Goal: Task Accomplishment & Management: Manage account settings

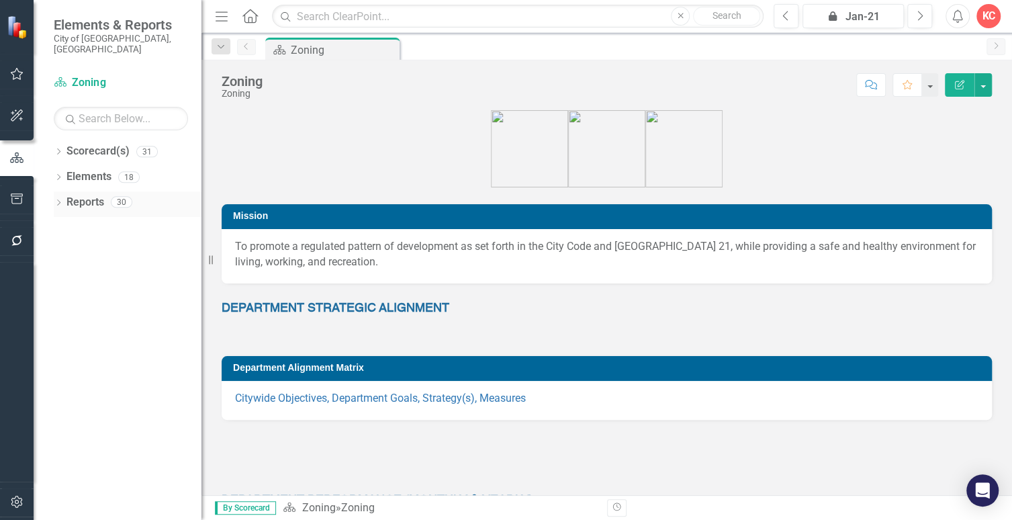
drag, startPoint x: 77, startPoint y: 185, endPoint x: 91, endPoint y: 214, distance: 32.7
click at [77, 195] on link "Reports" at bounding box center [85, 202] width 38 height 15
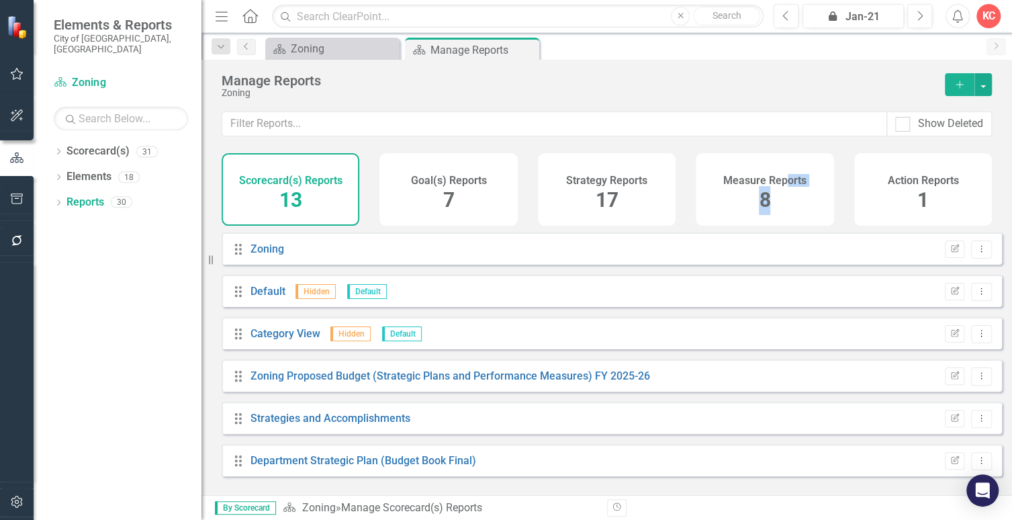
click at [779, 195] on div "Measure Reports 8" at bounding box center [765, 189] width 138 height 73
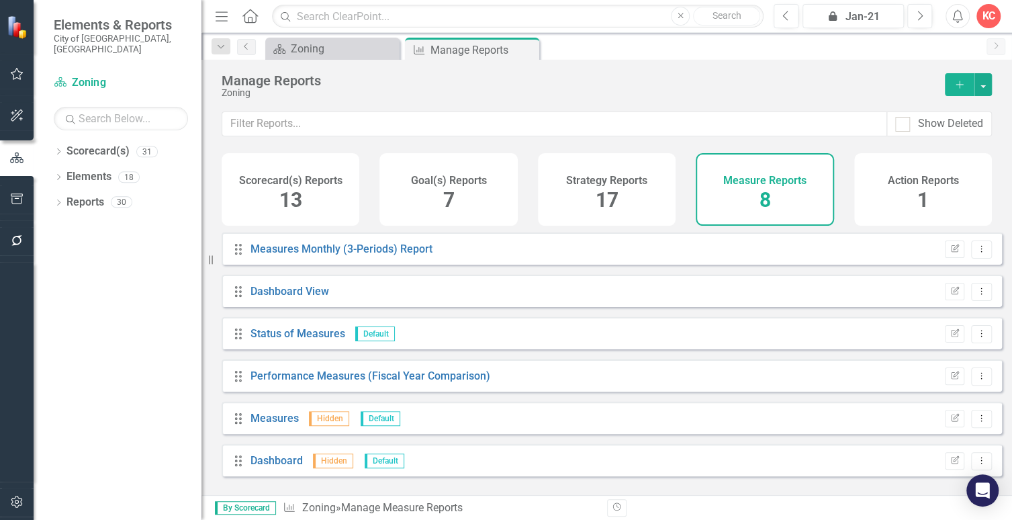
click at [745, 187] on div "Measure Reports 8" at bounding box center [765, 189] width 138 height 73
click at [747, 182] on h4 "Measure Reports" at bounding box center [764, 181] width 83 height 12
click at [775, 185] on div "Measure Reports 8" at bounding box center [765, 189] width 138 height 73
click at [782, 216] on div "Measure Reports 8" at bounding box center [765, 189] width 138 height 73
click at [766, 202] on span "8" at bounding box center [764, 200] width 11 height 24
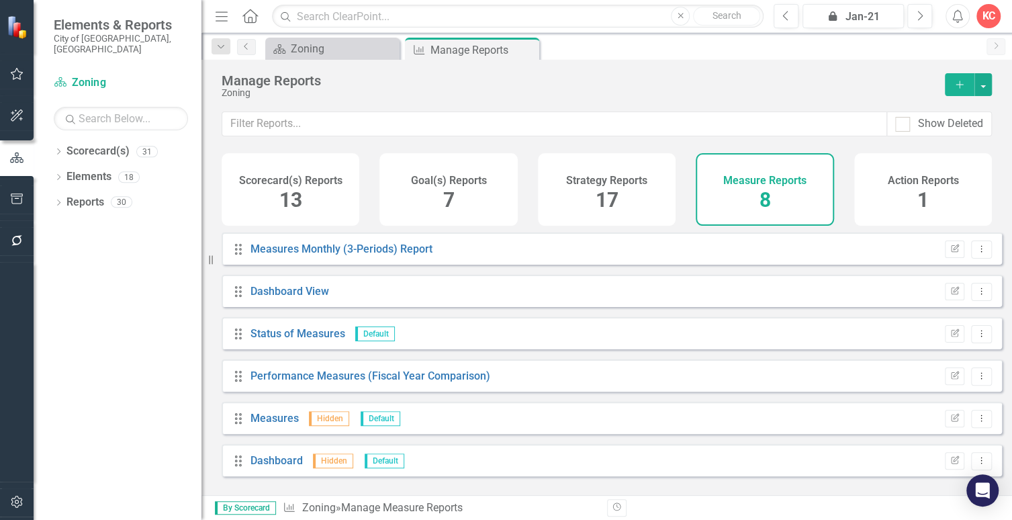
click at [459, 429] on div "Drag Measures Hidden Default Edit Report Dropdown Menu" at bounding box center [612, 418] width 780 height 32
click at [275, 424] on link "Measures" at bounding box center [274, 418] width 48 height 13
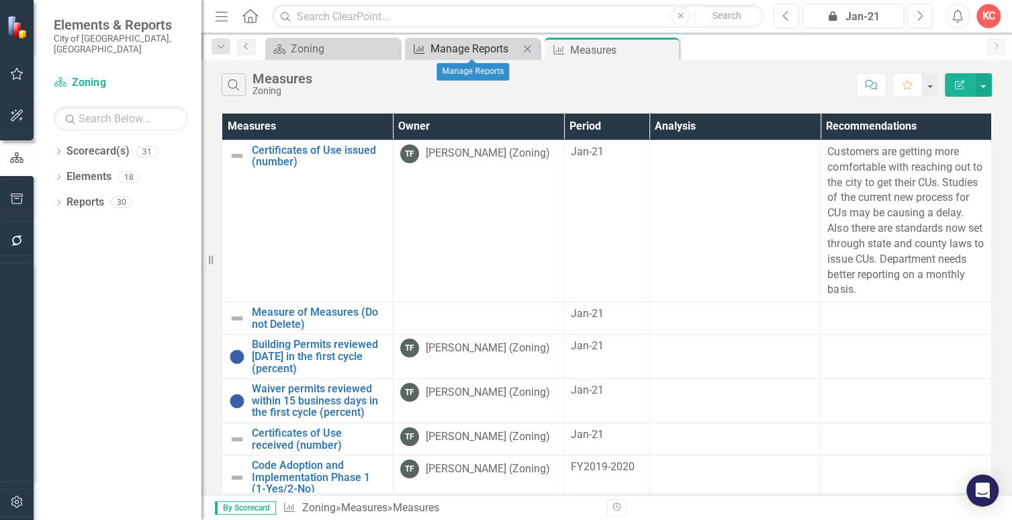
click at [462, 46] on div "Manage Reports" at bounding box center [474, 48] width 89 height 17
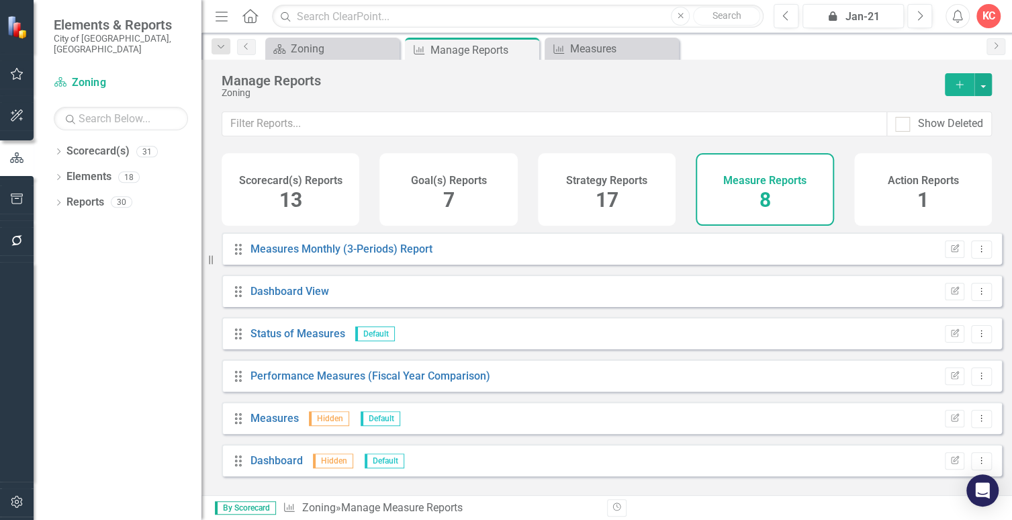
click at [702, 182] on div "Measure Reports 8" at bounding box center [765, 189] width 138 height 73
click at [752, 187] on div "Measure Reports 8" at bounding box center [765, 189] width 138 height 73
click at [574, 48] on div "Measures" at bounding box center [614, 48] width 89 height 17
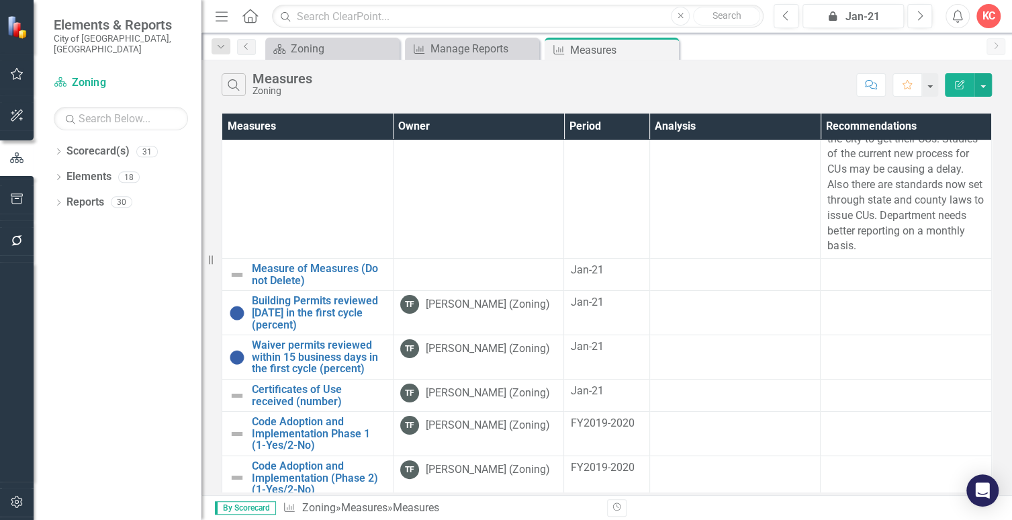
scroll to position [67, 0]
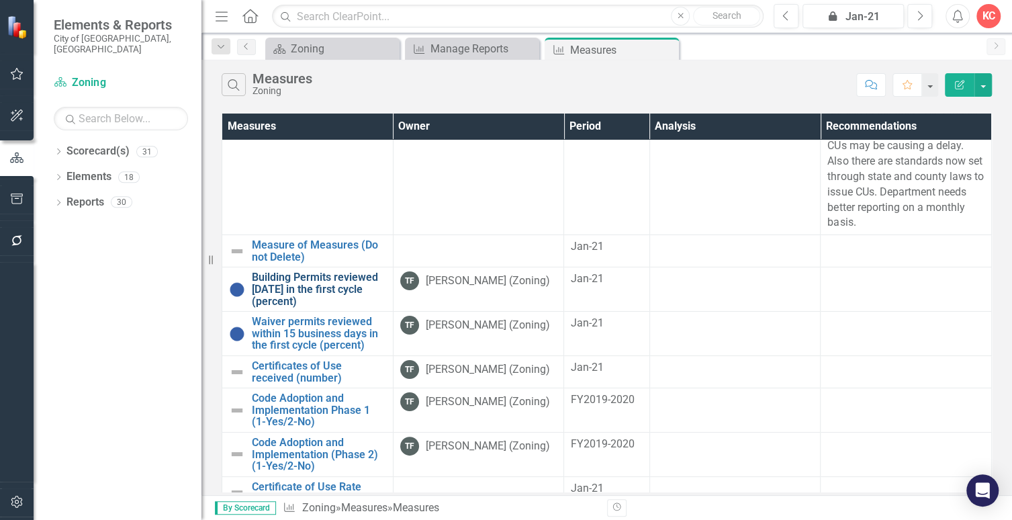
click at [281, 277] on link "Building Permits reviewed [DATE] in the first cycle (percent)" at bounding box center [319, 289] width 134 height 36
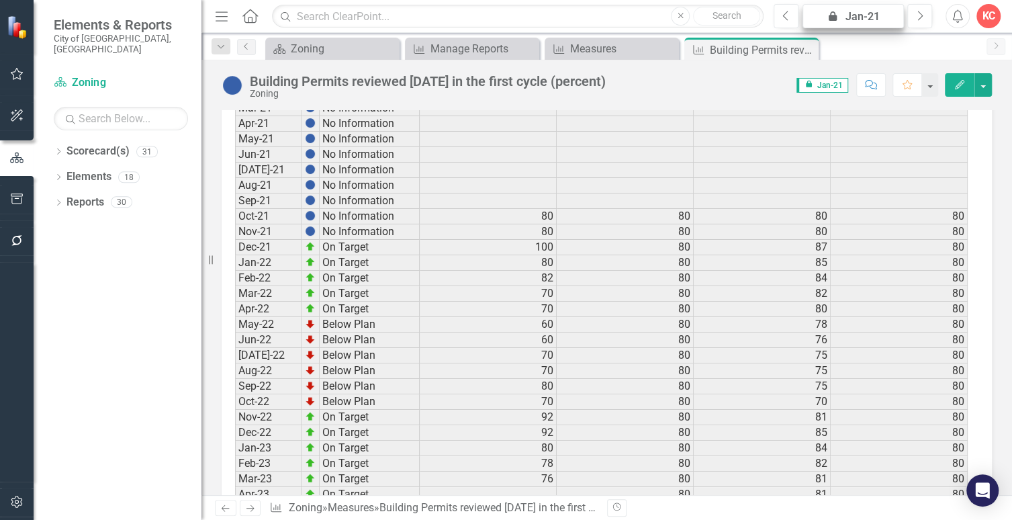
scroll to position [1071, 0]
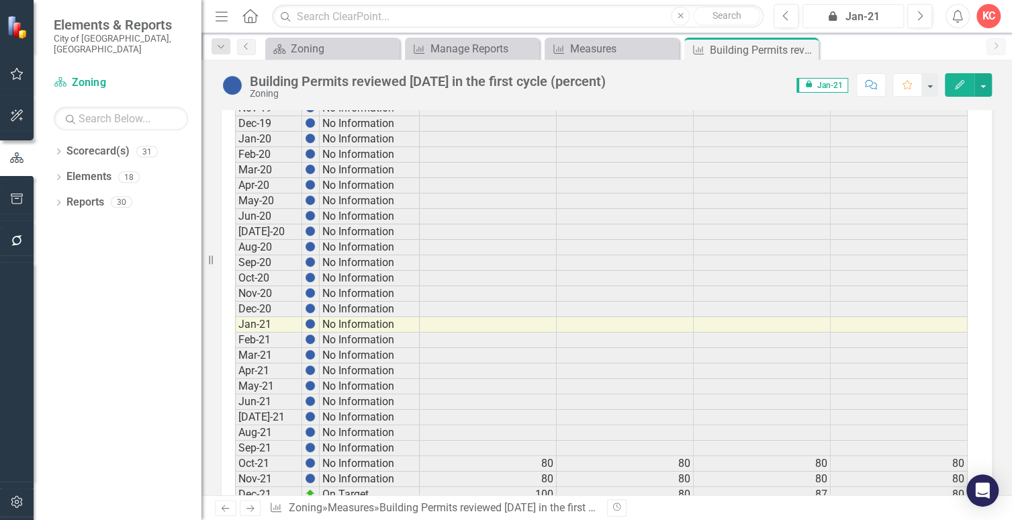
click at [874, 5] on button "icon.lock Jan-21" at bounding box center [853, 16] width 101 height 24
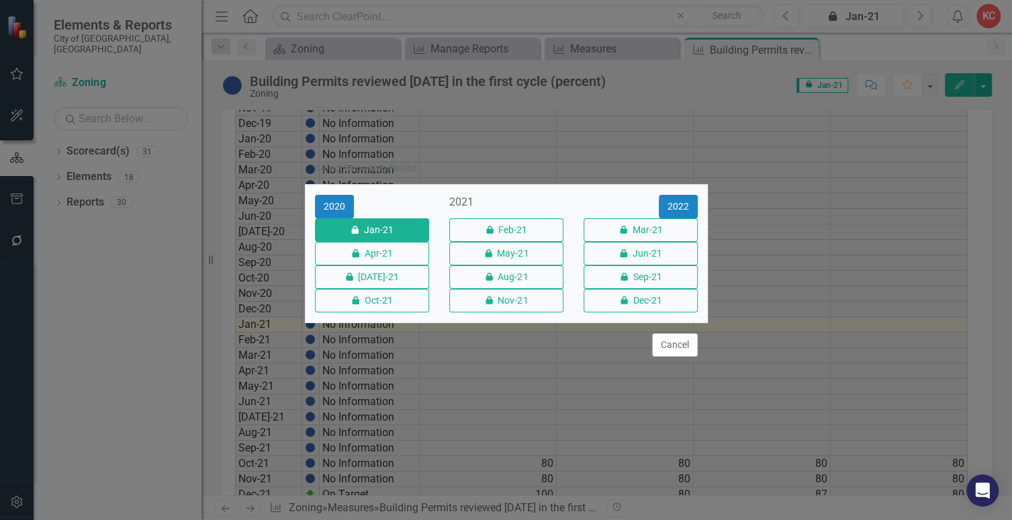
click at [656, 197] on div "2022" at bounding box center [641, 207] width 114 height 24
click at [663, 195] on button "2022" at bounding box center [678, 207] width 39 height 24
click at [670, 195] on button "2023" at bounding box center [678, 207] width 39 height 24
click at [673, 185] on div "2022 2023 2024 icon.lock Jan-23 icon.lock Feb-23 icon.lock Mar-23 icon.lock Apr…" at bounding box center [506, 254] width 403 height 138
click at [678, 195] on button "2024" at bounding box center [678, 207] width 39 height 24
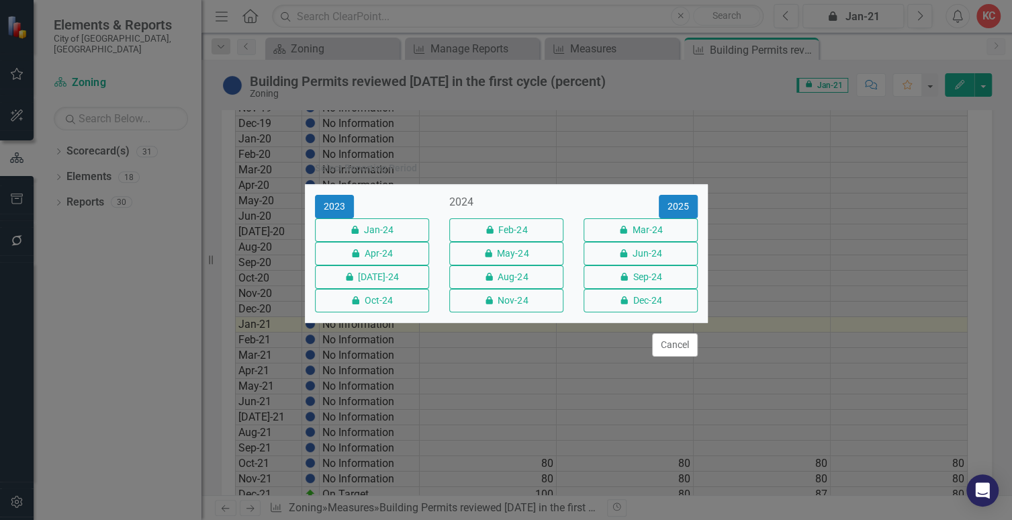
click at [652, 200] on div "2025" at bounding box center [641, 207] width 114 height 24
click at [669, 197] on button "2025" at bounding box center [678, 207] width 39 height 24
click at [642, 242] on button "Jun-25" at bounding box center [641, 254] width 114 height 24
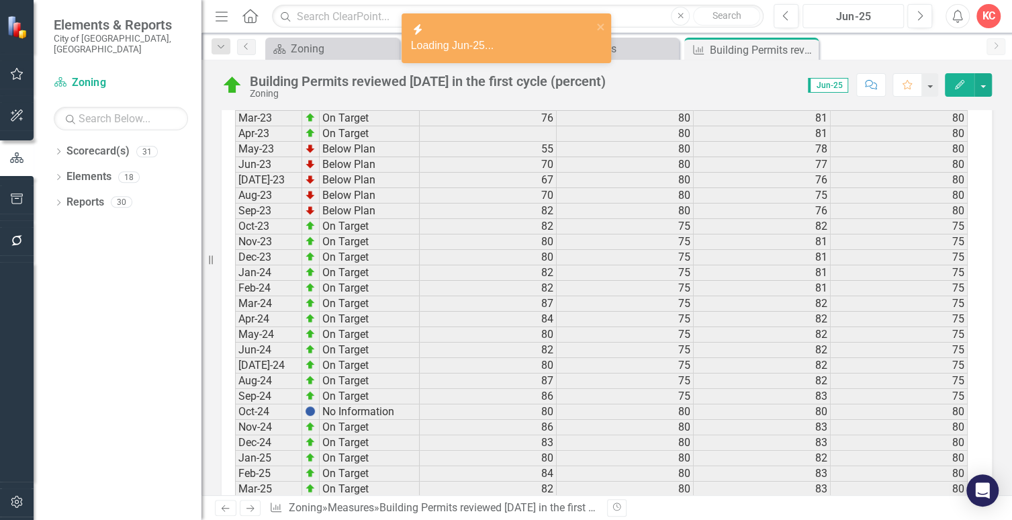
scroll to position [1850, 0]
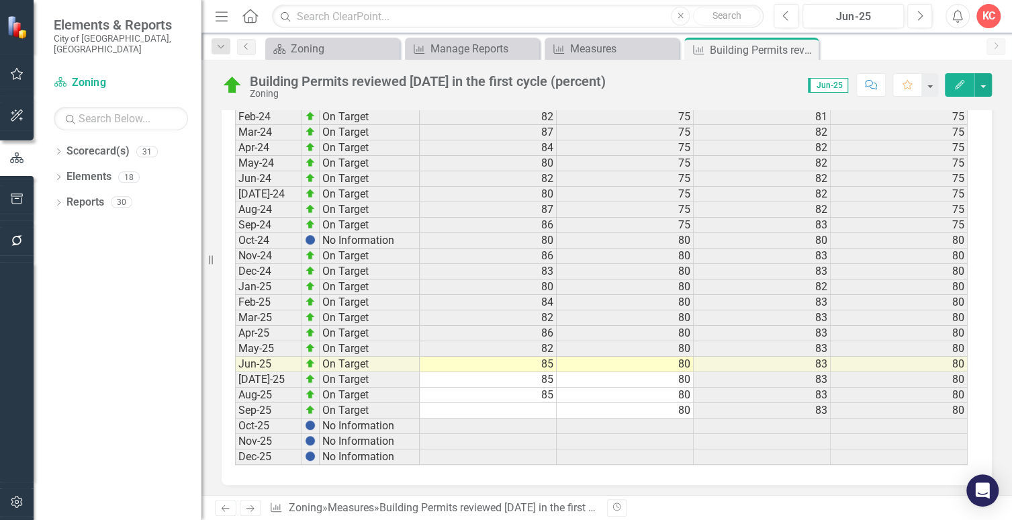
click at [549, 403] on td at bounding box center [488, 410] width 137 height 15
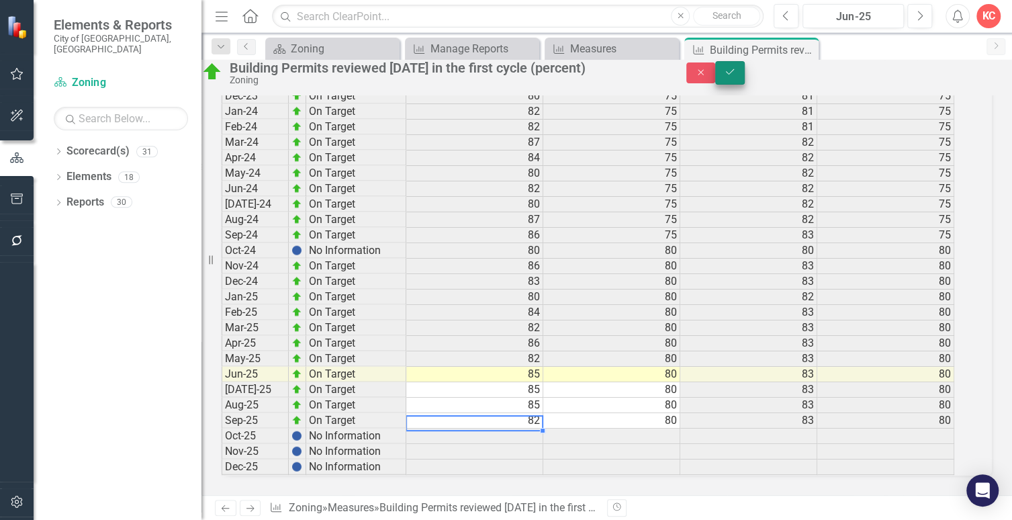
type textarea "82"
drag, startPoint x: 968, startPoint y: 79, endPoint x: 989, endPoint y: 77, distance: 20.2
click at [745, 75] on button "Save" at bounding box center [730, 73] width 30 height 24
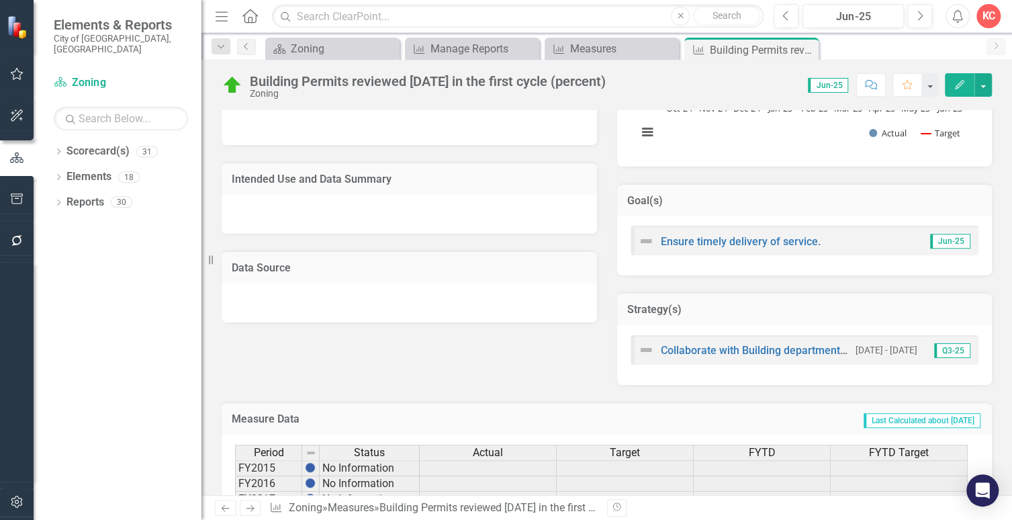
scroll to position [0, 0]
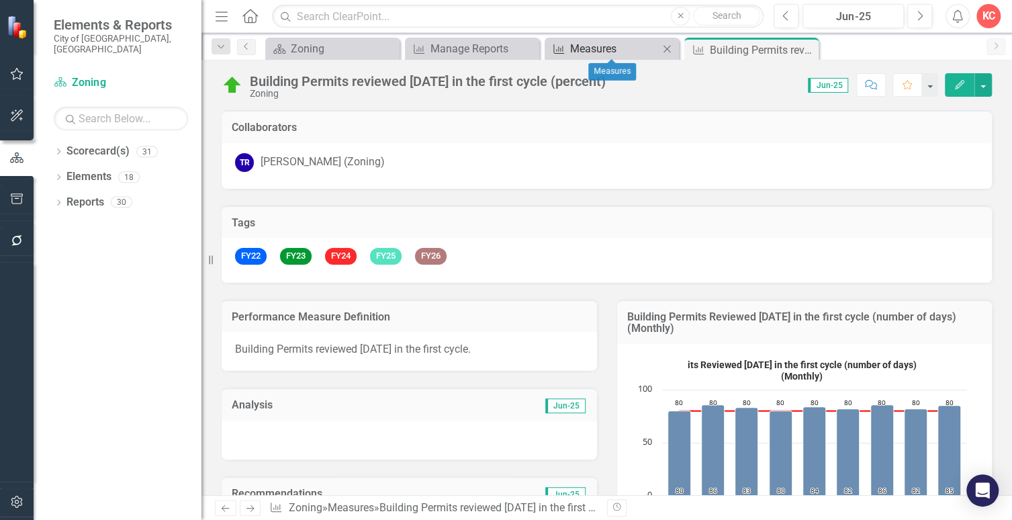
click at [602, 47] on div "Measures" at bounding box center [614, 48] width 89 height 17
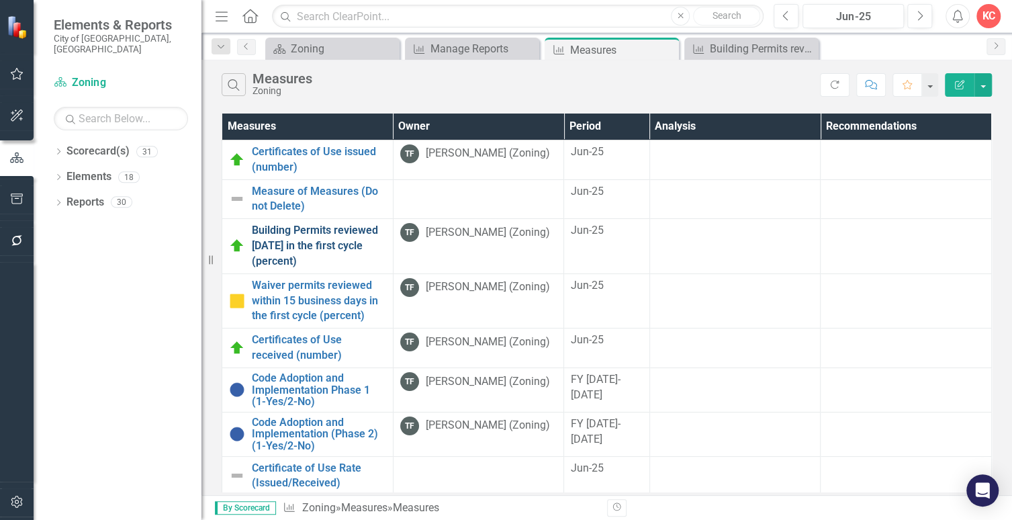
click at [291, 223] on link "Building Permits reviewed [DATE] in the first cycle (percent)" at bounding box center [319, 246] width 134 height 46
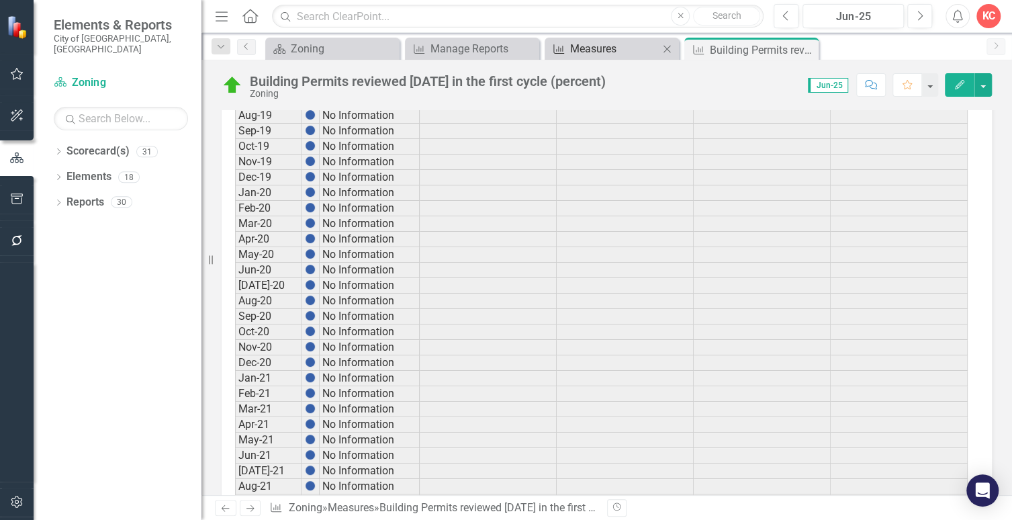
scroll to position [977, 0]
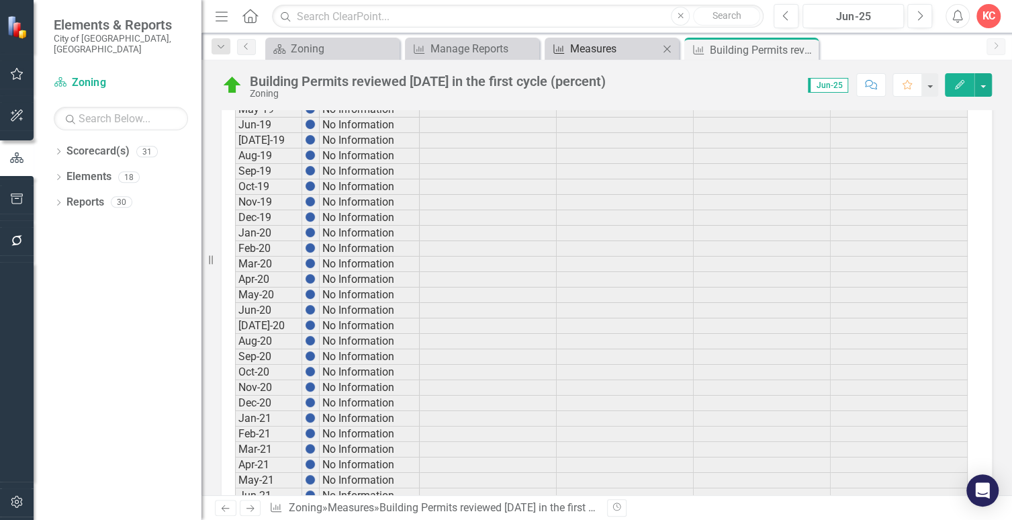
drag, startPoint x: 617, startPoint y: 40, endPoint x: 613, endPoint y: 53, distance: 13.4
click at [627, 38] on div "Measure Measures Close" at bounding box center [612, 49] width 134 height 22
click at [593, 30] on div "Menu Home Search Close Search Previous Jun-25 Next Alerts KC User Edit Profile …" at bounding box center [606, 16] width 811 height 33
click at [596, 38] on div "Measure Measures Close" at bounding box center [612, 49] width 134 height 22
drag, startPoint x: 614, startPoint y: 37, endPoint x: 606, endPoint y: 58, distance: 22.3
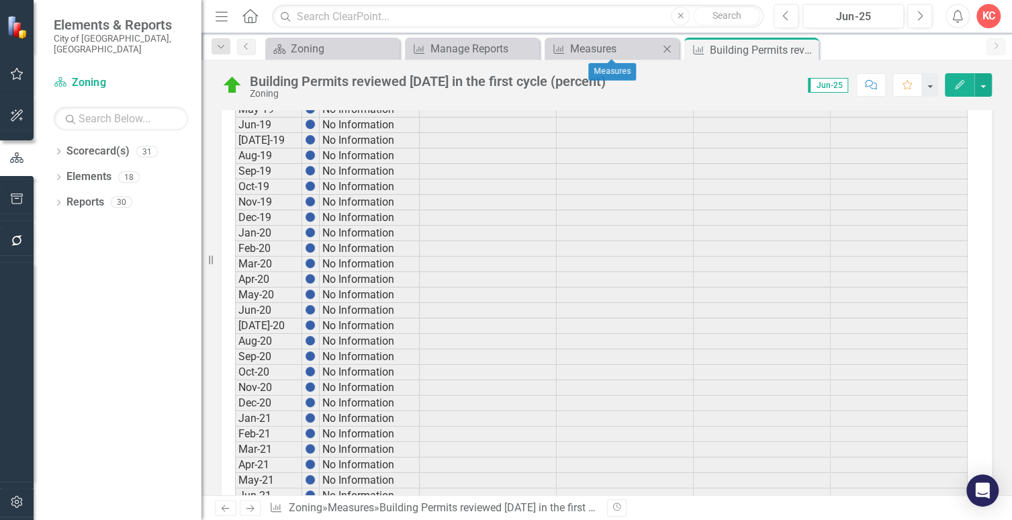
click at [608, 57] on div "Measure Measures Close" at bounding box center [612, 49] width 134 height 22
drag, startPoint x: 586, startPoint y: 53, endPoint x: 594, endPoint y: 36, distance: 19.5
click at [594, 45] on div "Measures" at bounding box center [622, 48] width 105 height 17
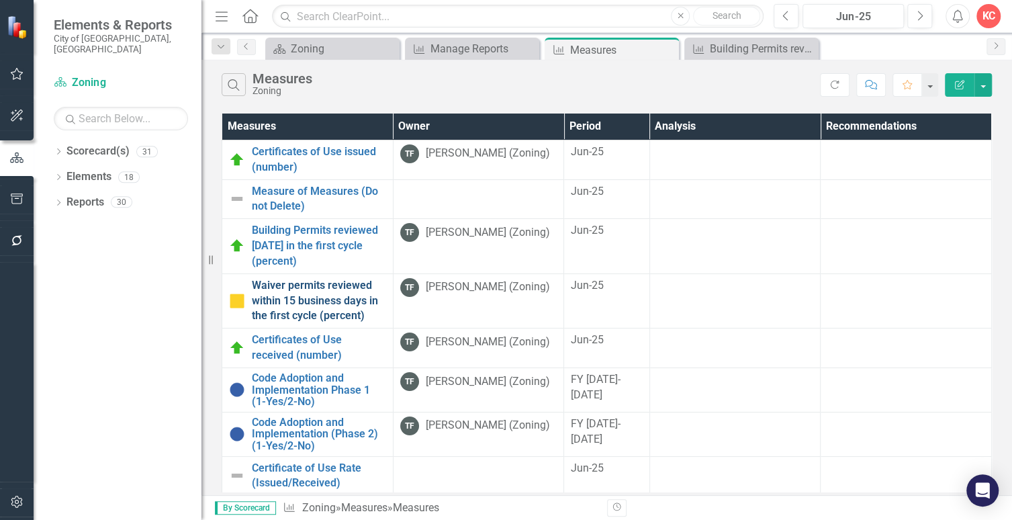
click at [294, 278] on link "Waiver permits reviewed within 15 business days in the first cycle (percent)" at bounding box center [319, 301] width 134 height 46
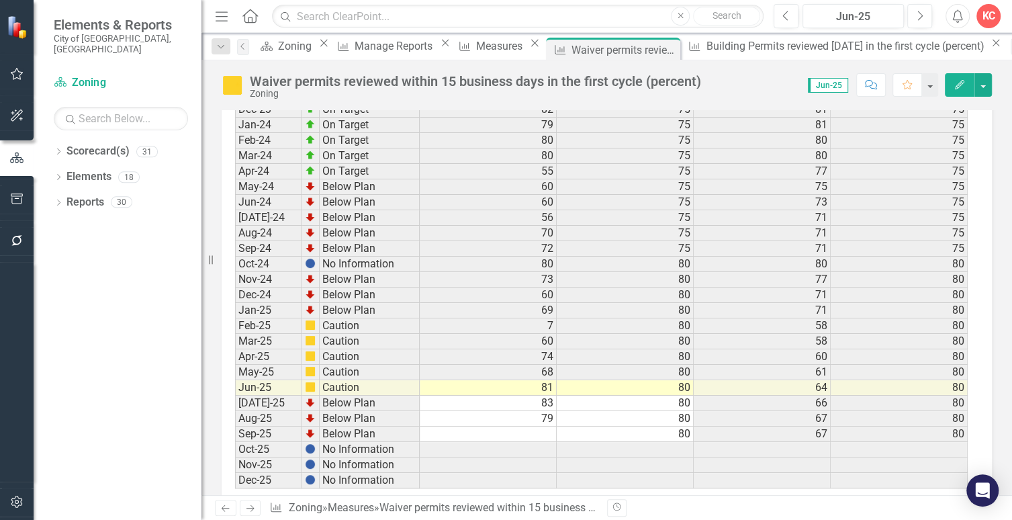
scroll to position [1850, 0]
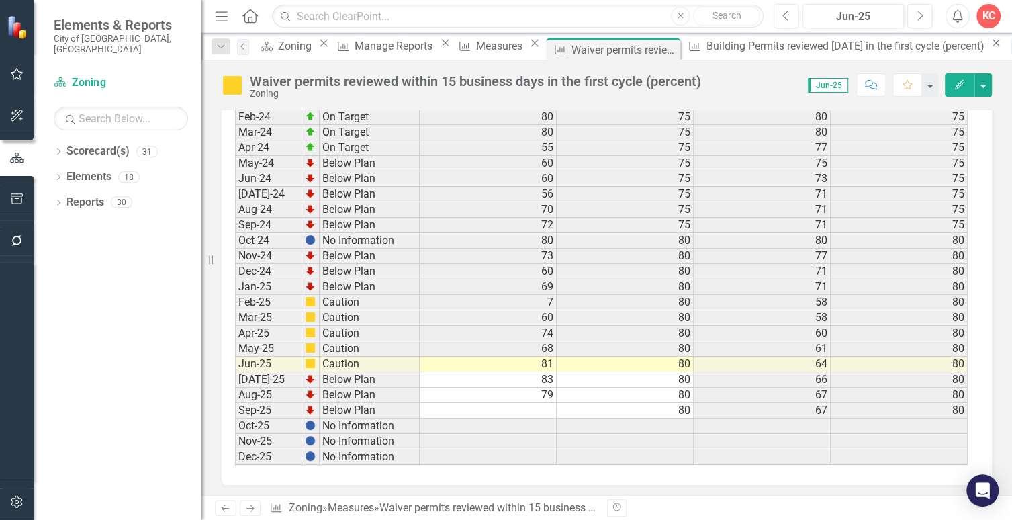
click at [530, 403] on td at bounding box center [488, 410] width 137 height 15
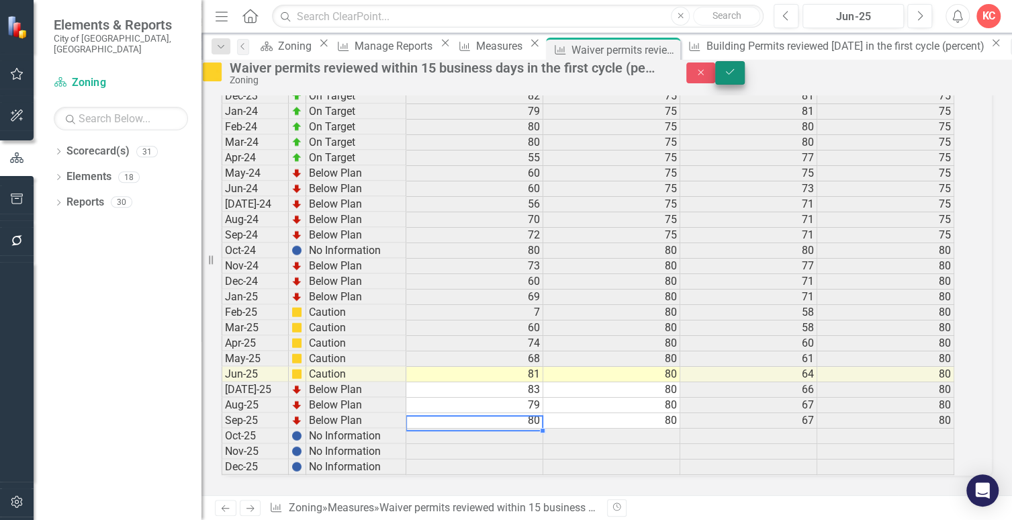
type textarea "80"
click at [736, 77] on icon "Save" at bounding box center [730, 71] width 12 height 9
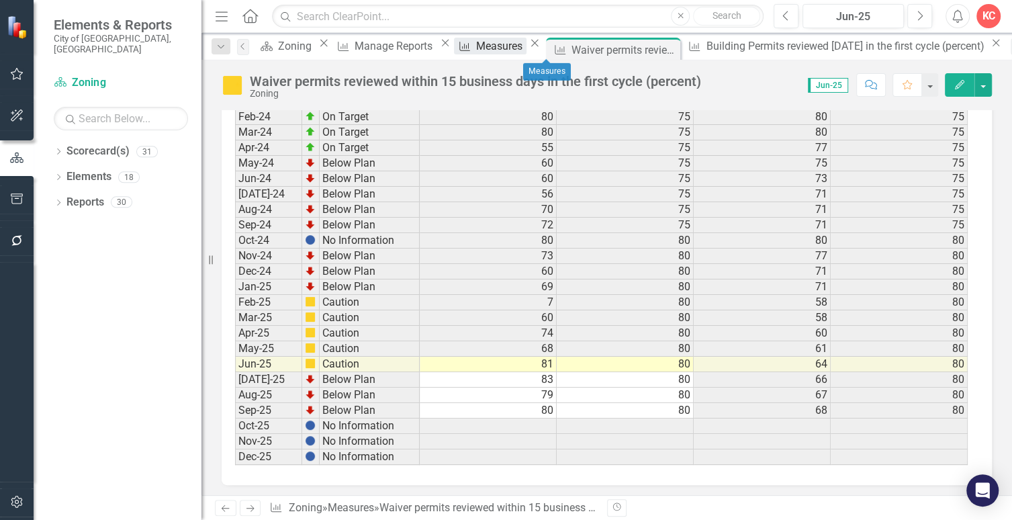
click at [527, 46] on div "Measures" at bounding box center [501, 46] width 50 height 17
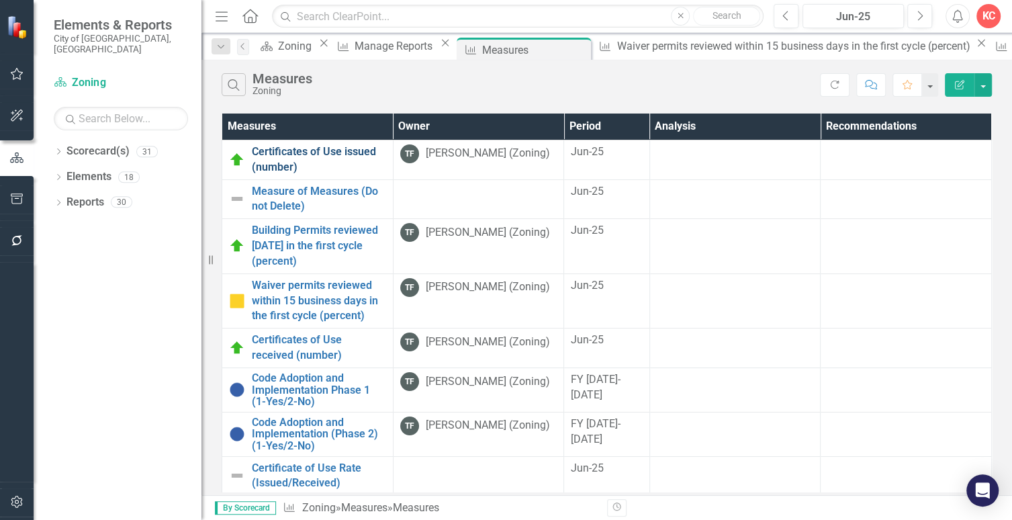
click at [281, 148] on link "Certificates of Use issued (number)" at bounding box center [319, 159] width 134 height 31
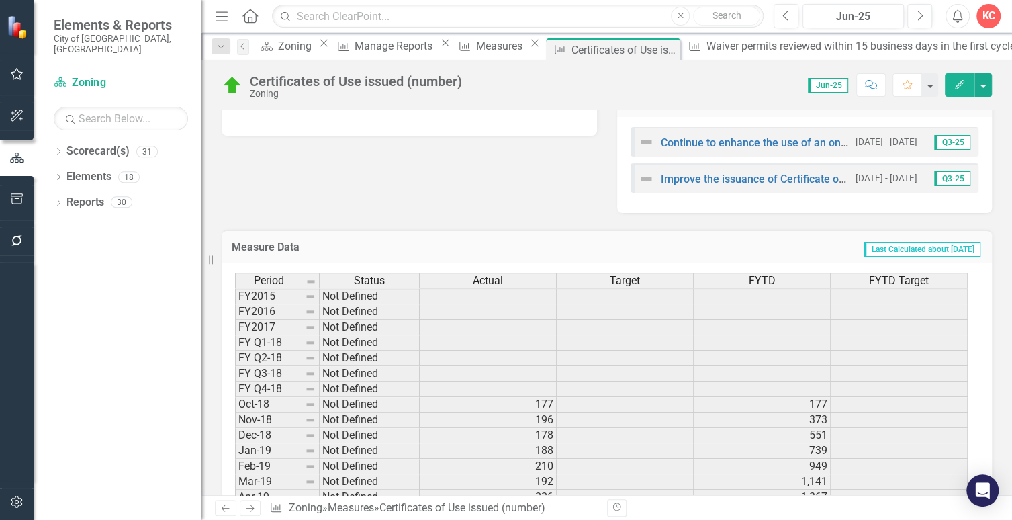
scroll to position [903, 0]
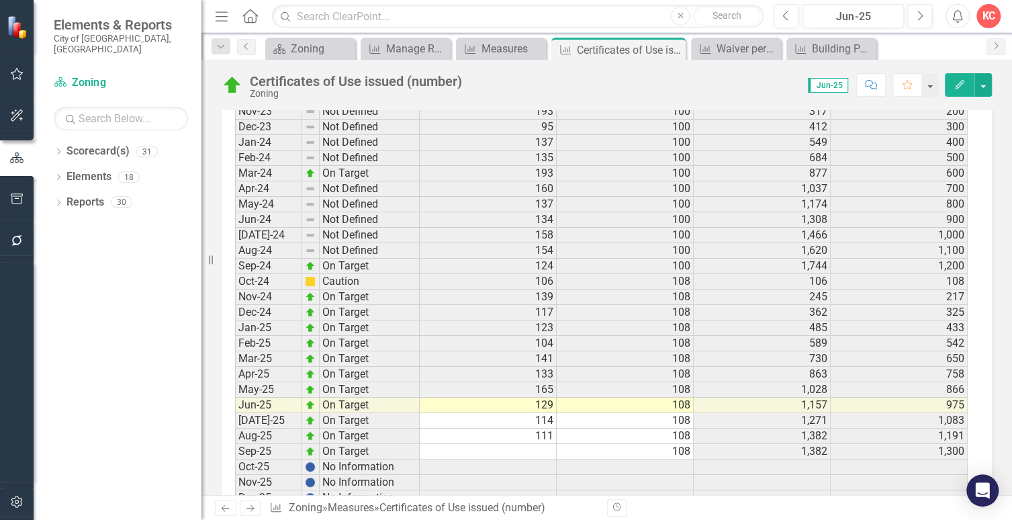
scroll to position [1911, 0]
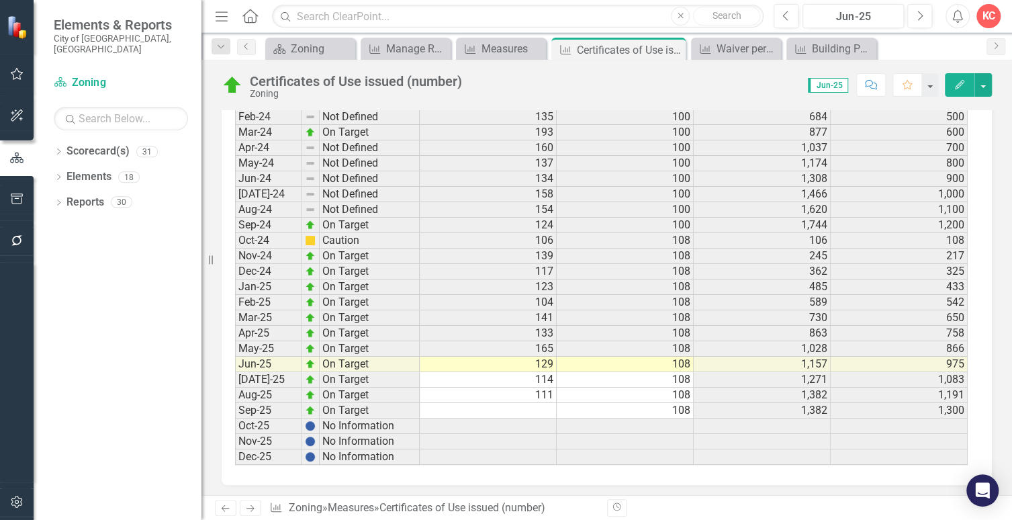
click at [541, 390] on div at bounding box center [487, 390] width 137 height 1
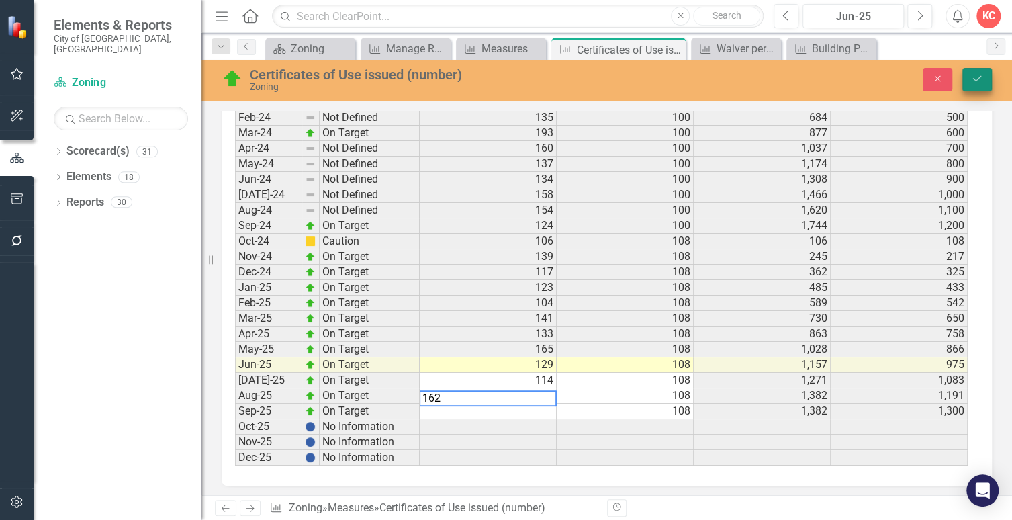
type textarea "162"
drag, startPoint x: 970, startPoint y: 89, endPoint x: 978, endPoint y: 97, distance: 11.4
click at [970, 92] on div "Certificates of Use issued (number) Zoning Close Save" at bounding box center [606, 79] width 811 height 26
click at [960, 76] on div "Close Save" at bounding box center [843, 80] width 318 height 24
drag, startPoint x: 969, startPoint y: 81, endPoint x: 975, endPoint y: 77, distance: 7.3
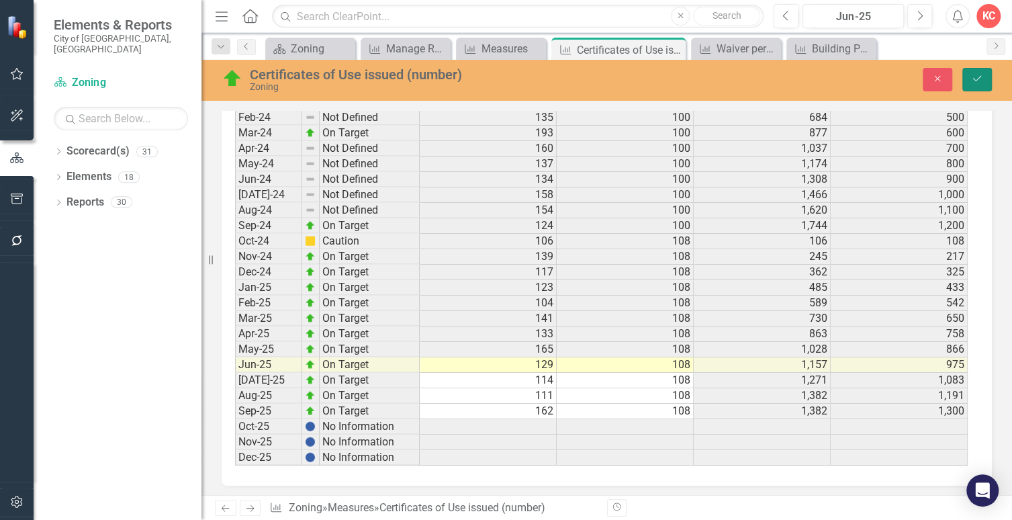
click at [975, 78] on button "Save" at bounding box center [977, 80] width 30 height 24
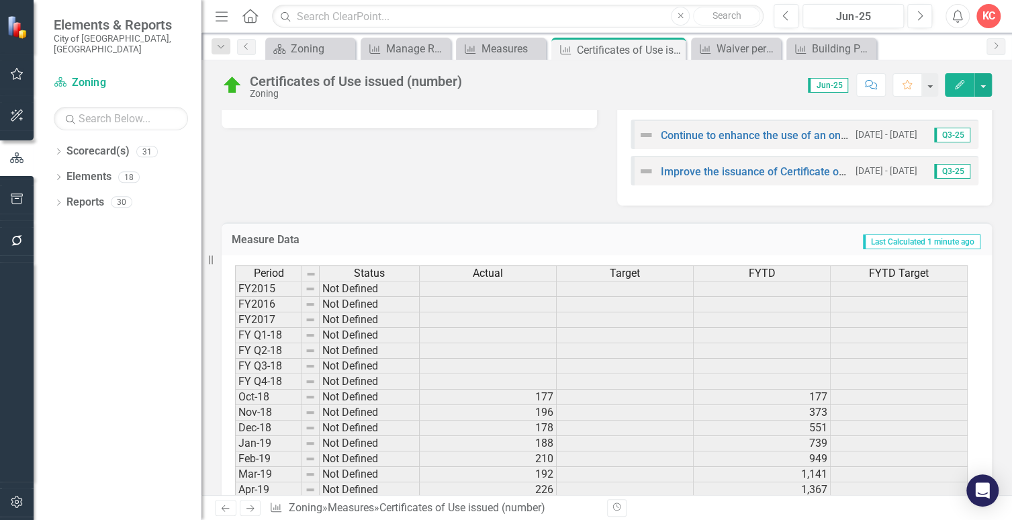
scroll to position [635, 0]
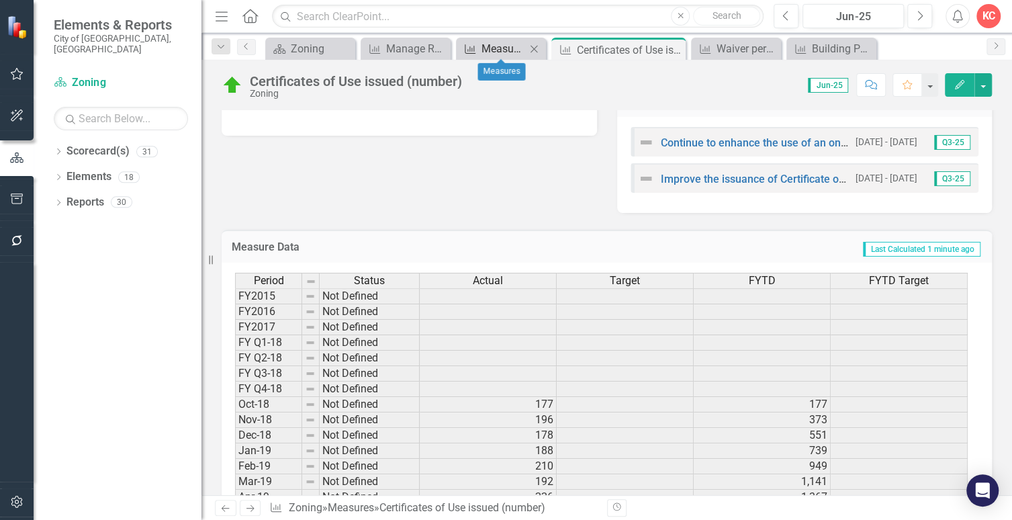
click at [478, 40] on link "Measure Measures" at bounding box center [492, 48] width 66 height 17
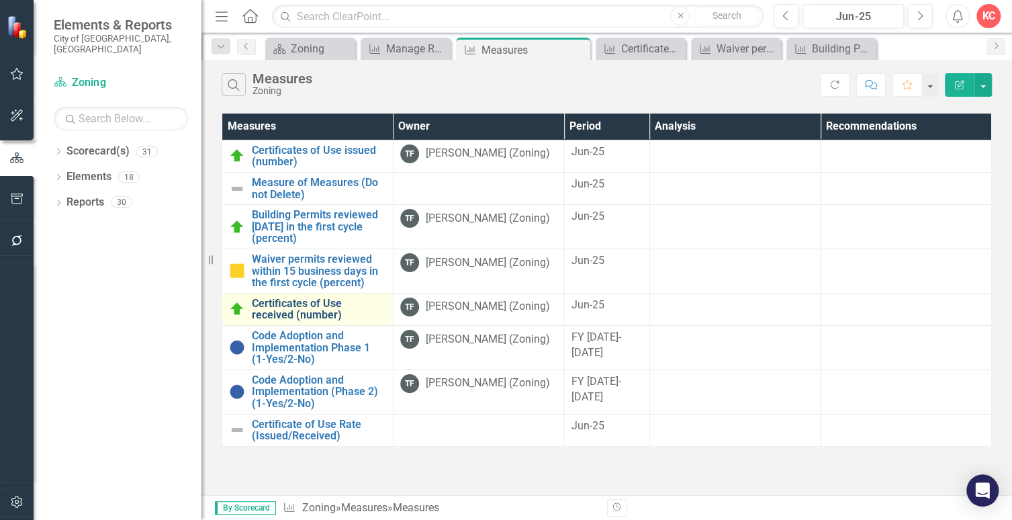
click at [295, 300] on link "Certificates of Use received (number)" at bounding box center [319, 310] width 134 height 24
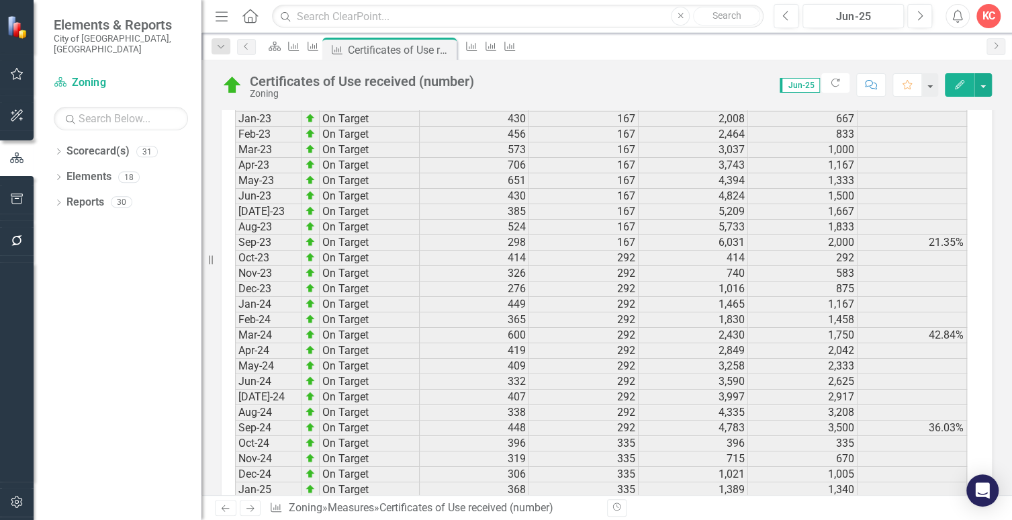
scroll to position [2753, 0]
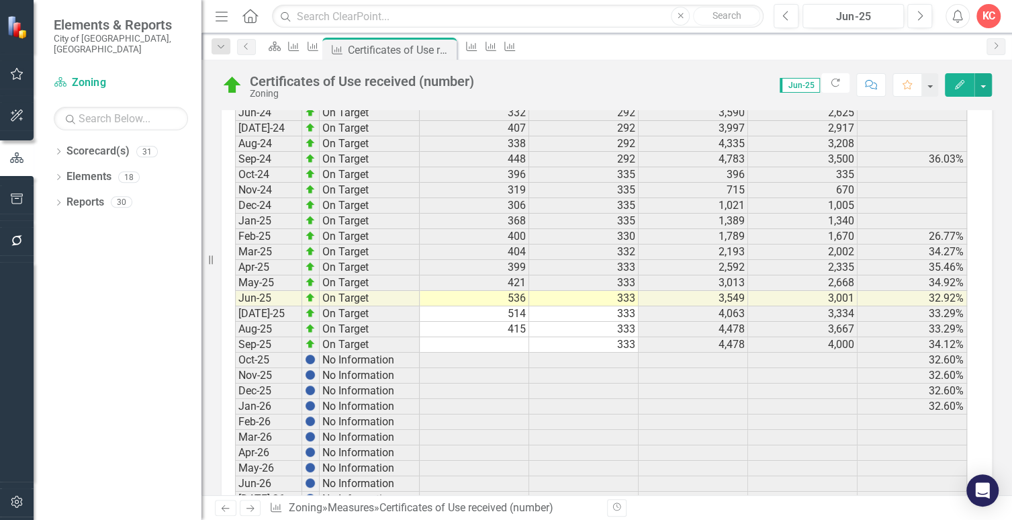
click at [510, 337] on td at bounding box center [474, 344] width 109 height 15
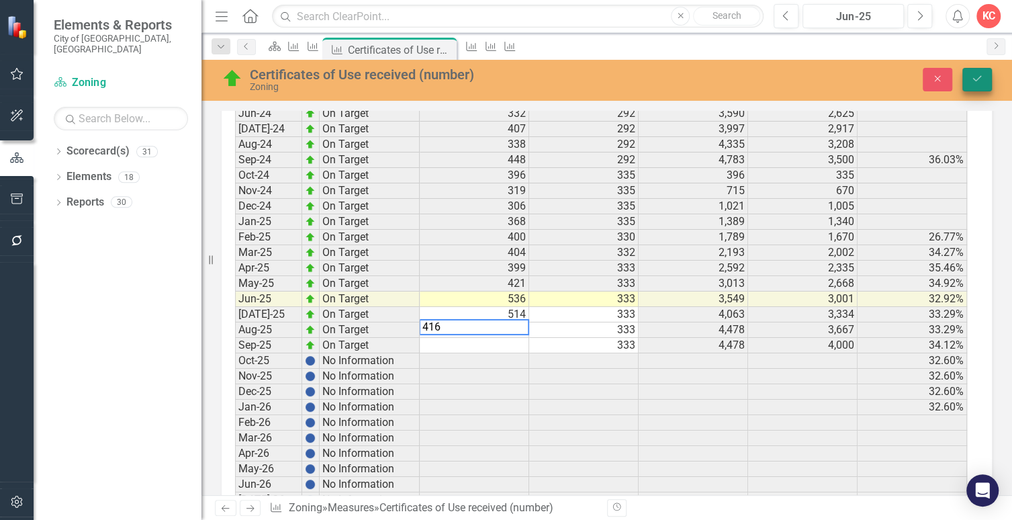
type textarea "416"
click at [964, 74] on button "Save" at bounding box center [977, 80] width 30 height 24
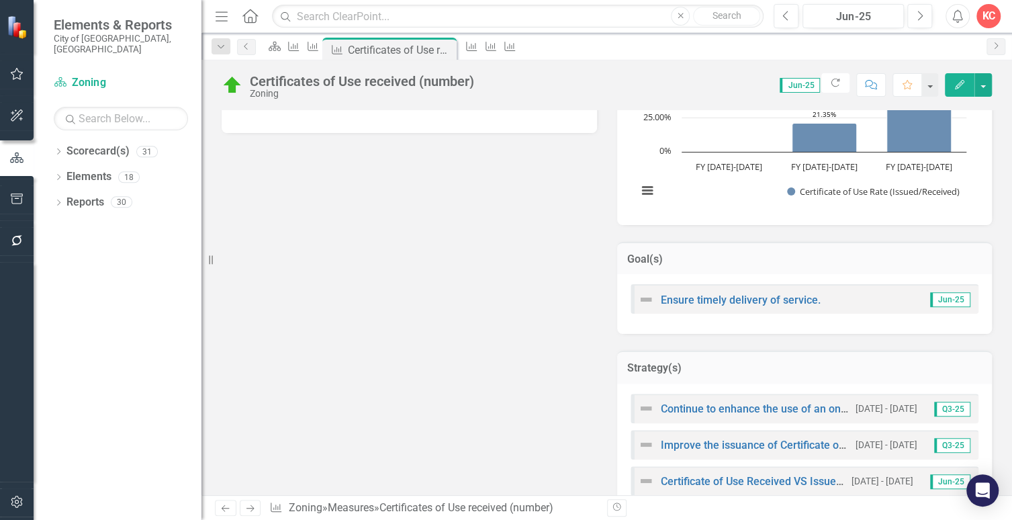
scroll to position [604, 0]
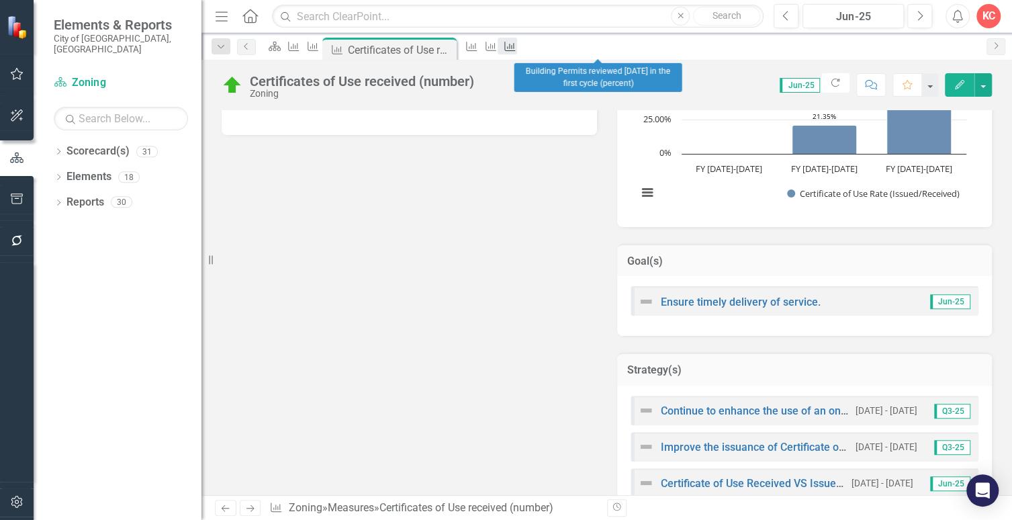
click at [516, 51] on icon "Measure" at bounding box center [509, 46] width 13 height 11
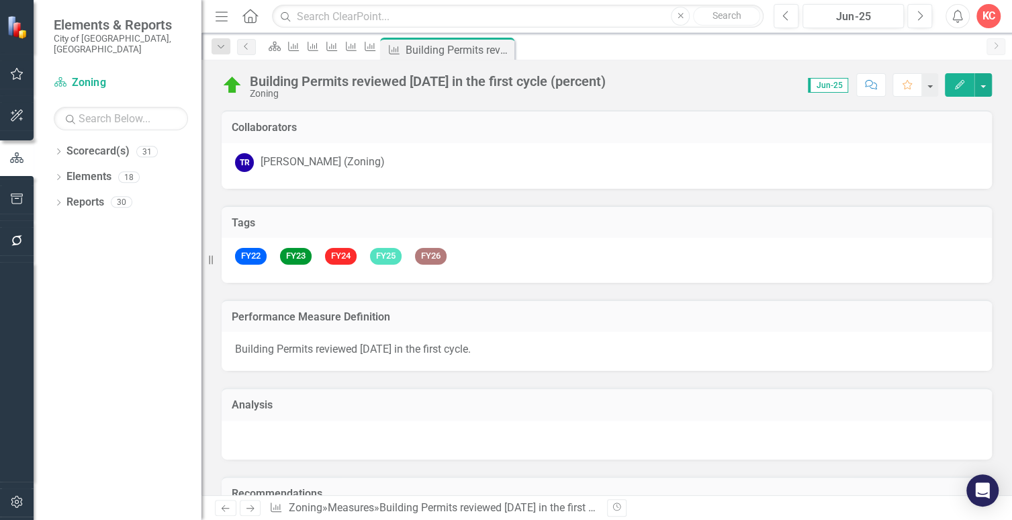
click at [0, 0] on icon "Pin" at bounding box center [0, 0] width 0 height 0
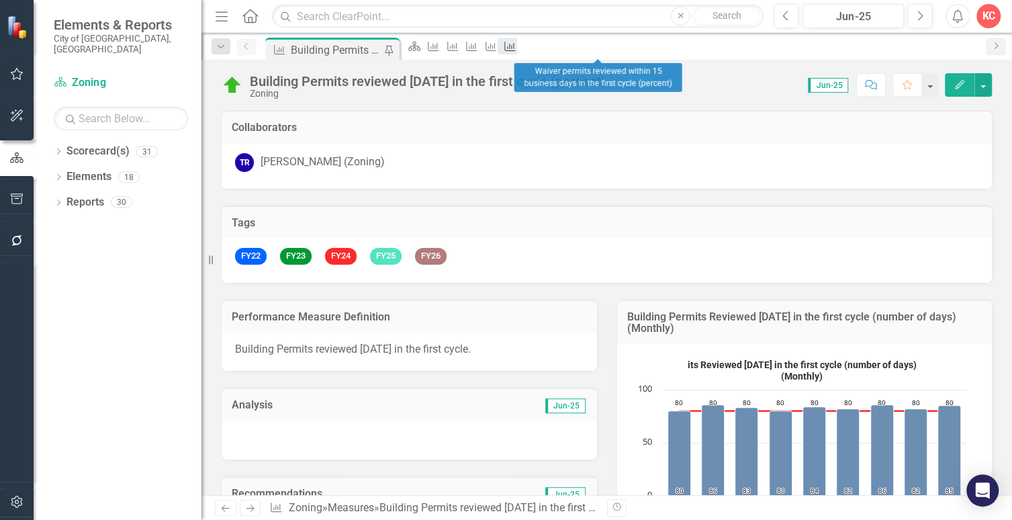
click at [516, 50] on icon "Measure" at bounding box center [509, 46] width 13 height 11
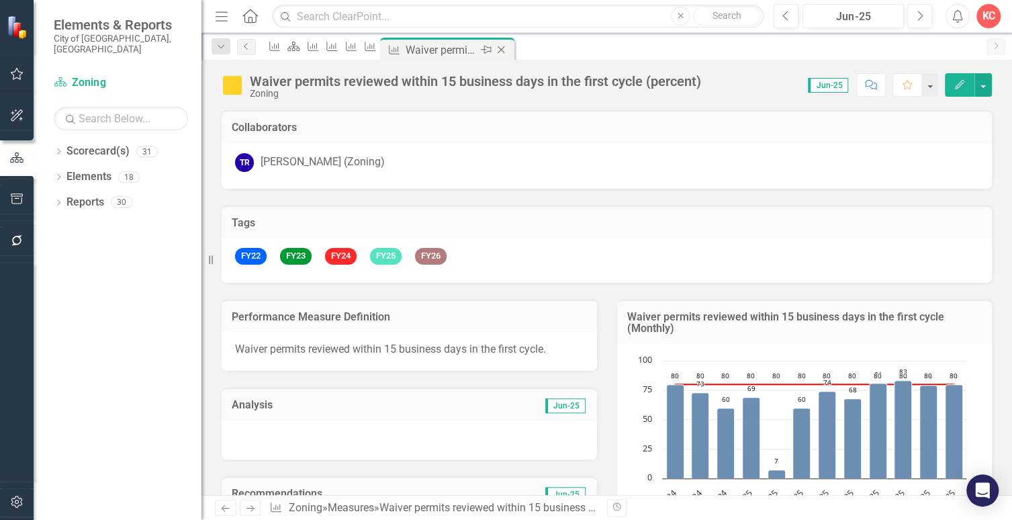
click at [508, 48] on icon "Close" at bounding box center [500, 49] width 13 height 11
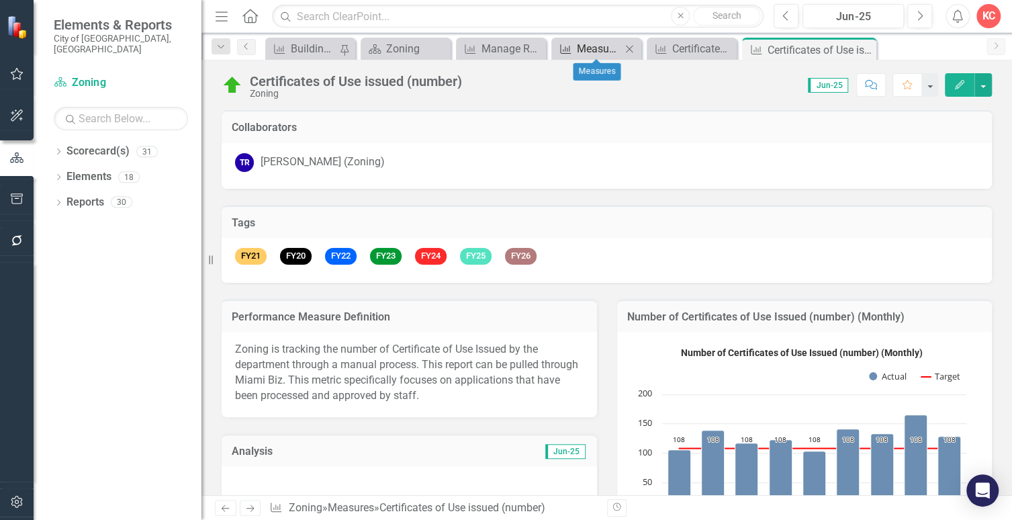
click at [596, 55] on div "Measures" at bounding box center [599, 48] width 44 height 17
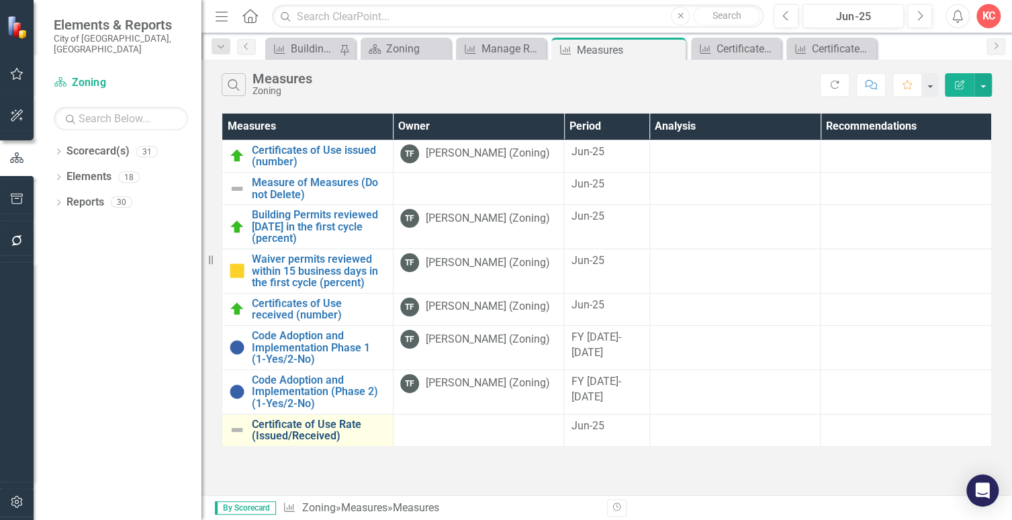
click at [283, 427] on link "Certificate of Use Rate (Issued/Received)" at bounding box center [319, 430] width 134 height 24
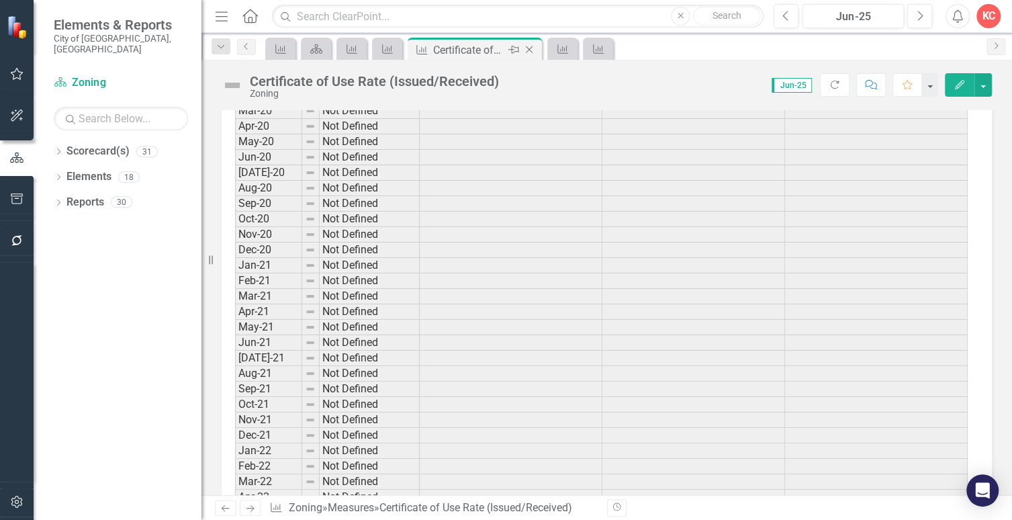
scroll to position [1477, 0]
